Goal: Task Accomplishment & Management: Use online tool/utility

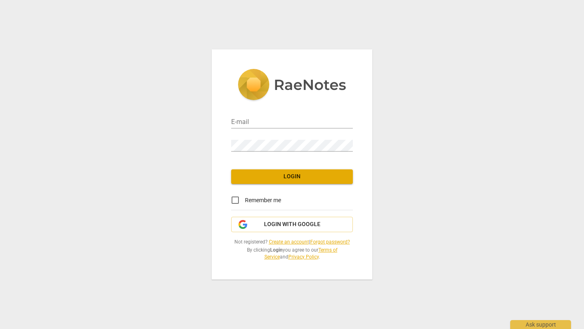
click at [245, 112] on div "E-mail" at bounding box center [292, 119] width 122 height 18
click at [246, 118] on input "email" at bounding box center [292, 123] width 122 height 12
type input "[PERSON_NAME][EMAIL_ADDRESS][DOMAIN_NAME]"
click at [232, 203] on input "Remember me" at bounding box center [235, 200] width 19 height 19
checkbox input "true"
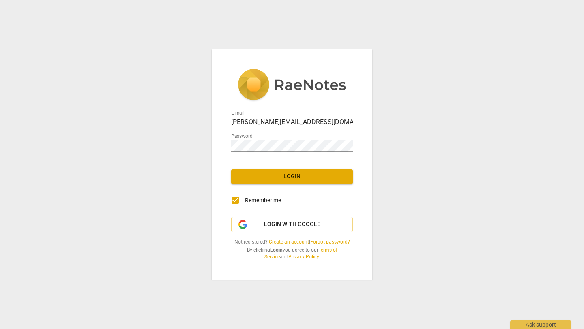
click at [291, 178] on span "Login" at bounding box center [292, 177] width 109 height 8
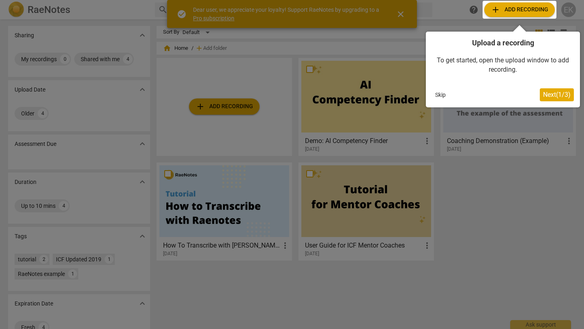
click at [519, 11] on div at bounding box center [520, 10] width 74 height 18
click at [553, 94] on span "Next ( 1 / 3 )" at bounding box center [557, 95] width 28 height 8
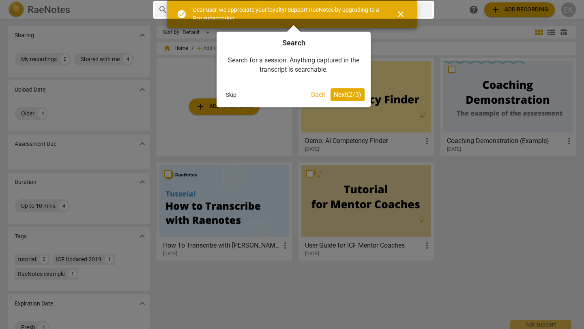
click at [338, 93] on span "Next ( 2 / 3 )" at bounding box center [348, 95] width 28 height 8
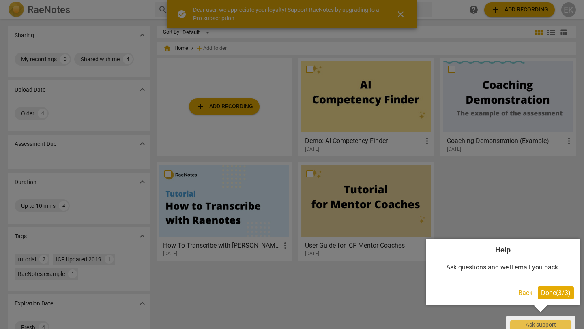
click at [551, 293] on span "Done ( 3 / 3 )" at bounding box center [556, 293] width 30 height 8
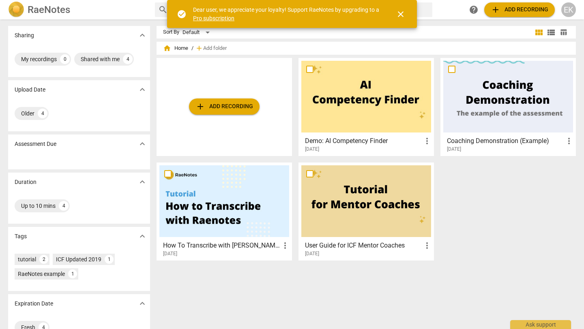
click at [515, 5] on span "add Add recording" at bounding box center [520, 10] width 58 height 10
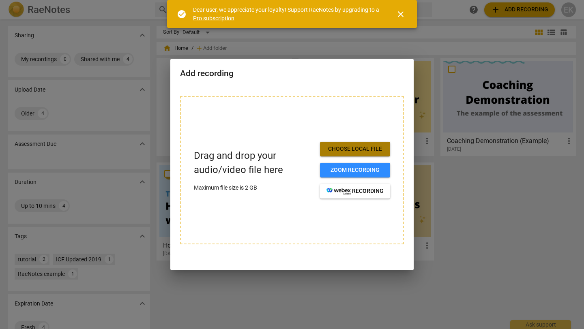
click at [347, 151] on span "Choose local file" at bounding box center [355, 149] width 57 height 8
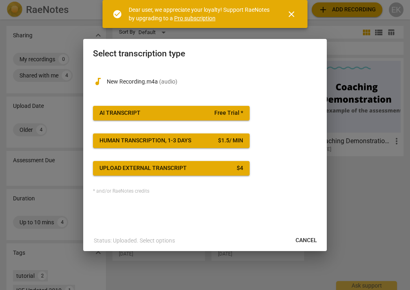
click at [268, 73] on div "audiotrack New Recording.m4a ( audio )" at bounding box center [205, 80] width 224 height 26
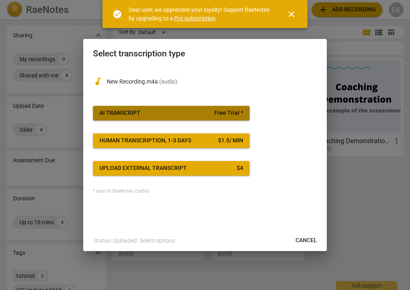
click at [142, 117] on span "AI Transcript Free Trial *" at bounding box center [171, 113] width 144 height 8
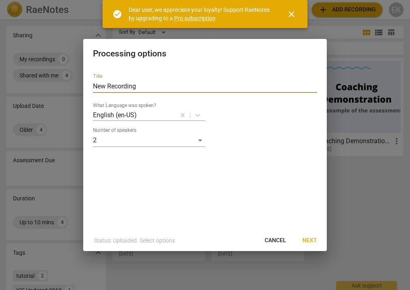
drag, startPoint x: 168, startPoint y: 84, endPoint x: 61, endPoint y: 84, distance: 106.7
click at [61, 84] on div "Processing options Title New Recording What Language was spoken? English (en-US…" at bounding box center [205, 145] width 410 height 290
type input "Recording #1 ([DATE])"
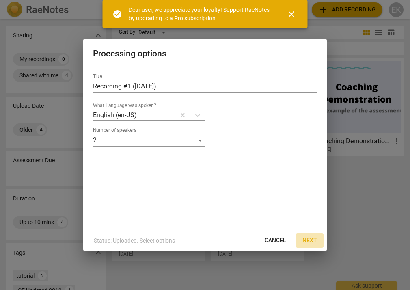
click at [315, 237] on span "Next" at bounding box center [309, 241] width 15 height 8
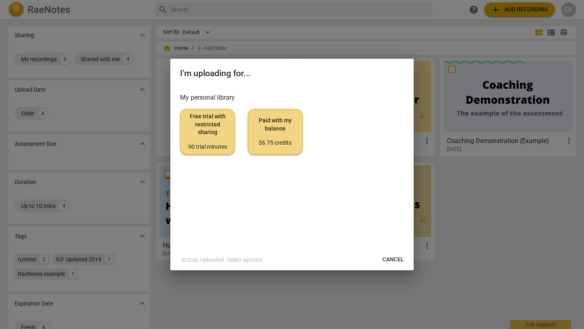
click at [212, 129] on span "Free trial with restricted sharing 90 trial minutes" at bounding box center [207, 132] width 41 height 38
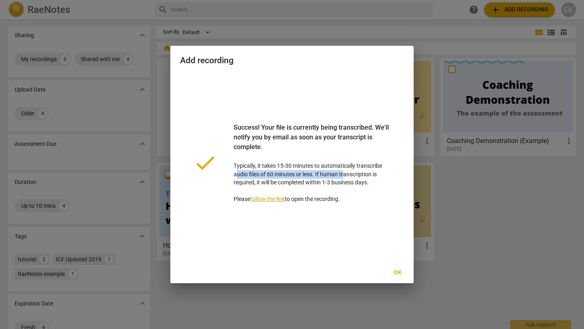
drag, startPoint x: 235, startPoint y: 175, endPoint x: 344, endPoint y: 175, distance: 108.7
click at [344, 175] on p "Success! Your file is currently being transcribed. We'll notify you by email as…" at bounding box center [312, 163] width 157 height 81
click at [397, 275] on span "Ok" at bounding box center [397, 273] width 13 height 8
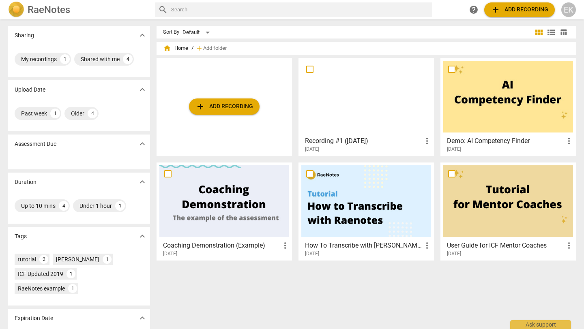
click at [301, 310] on div "Sort By Default view_module view_list table_chart home Home / add Add folder ad…" at bounding box center [370, 174] width 426 height 297
click at [79, 116] on div "Older" at bounding box center [77, 114] width 13 height 8
